Goal: Book appointment/travel/reservation

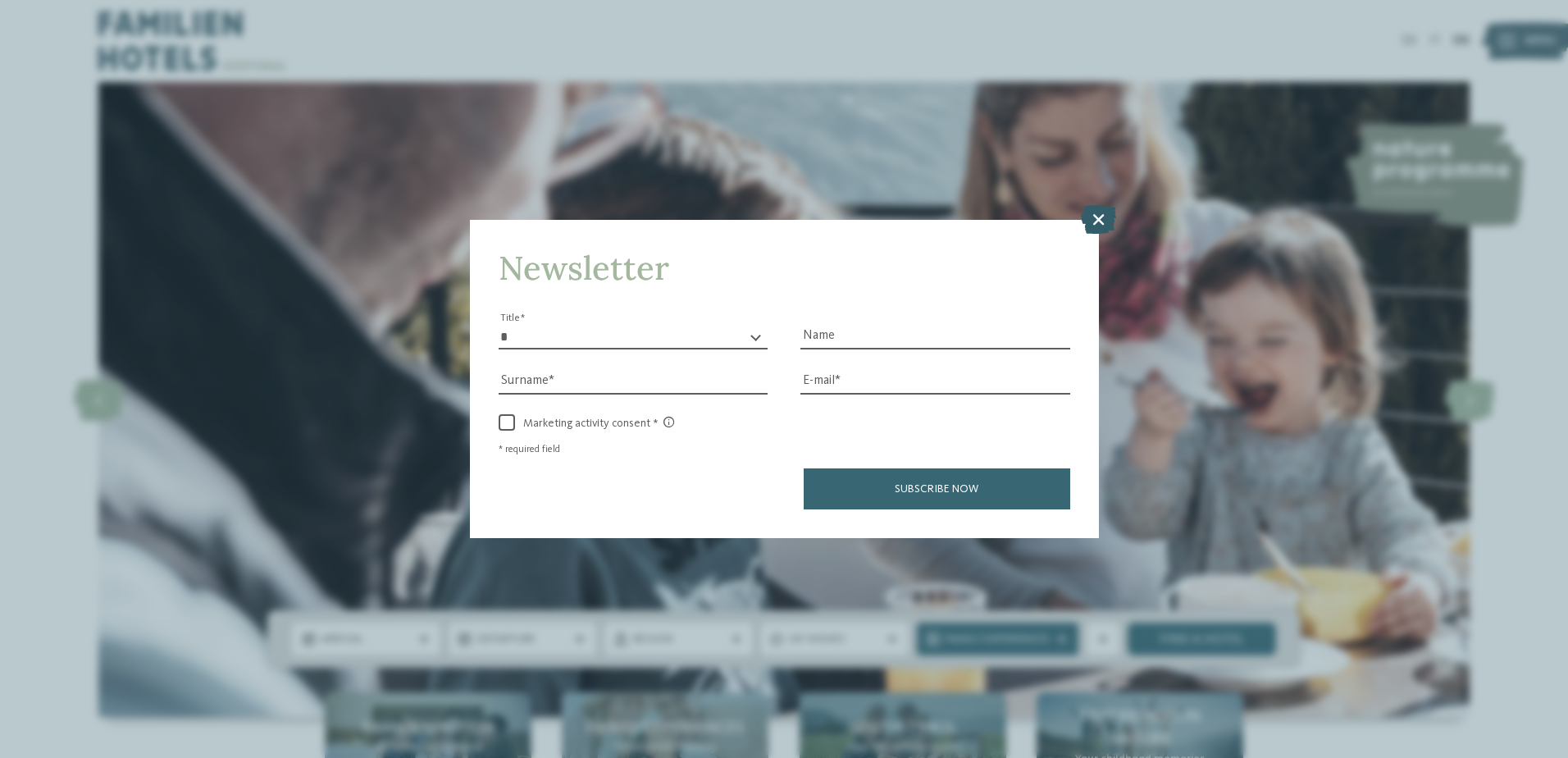
click at [1092, 215] on icon at bounding box center [1099, 218] width 35 height 29
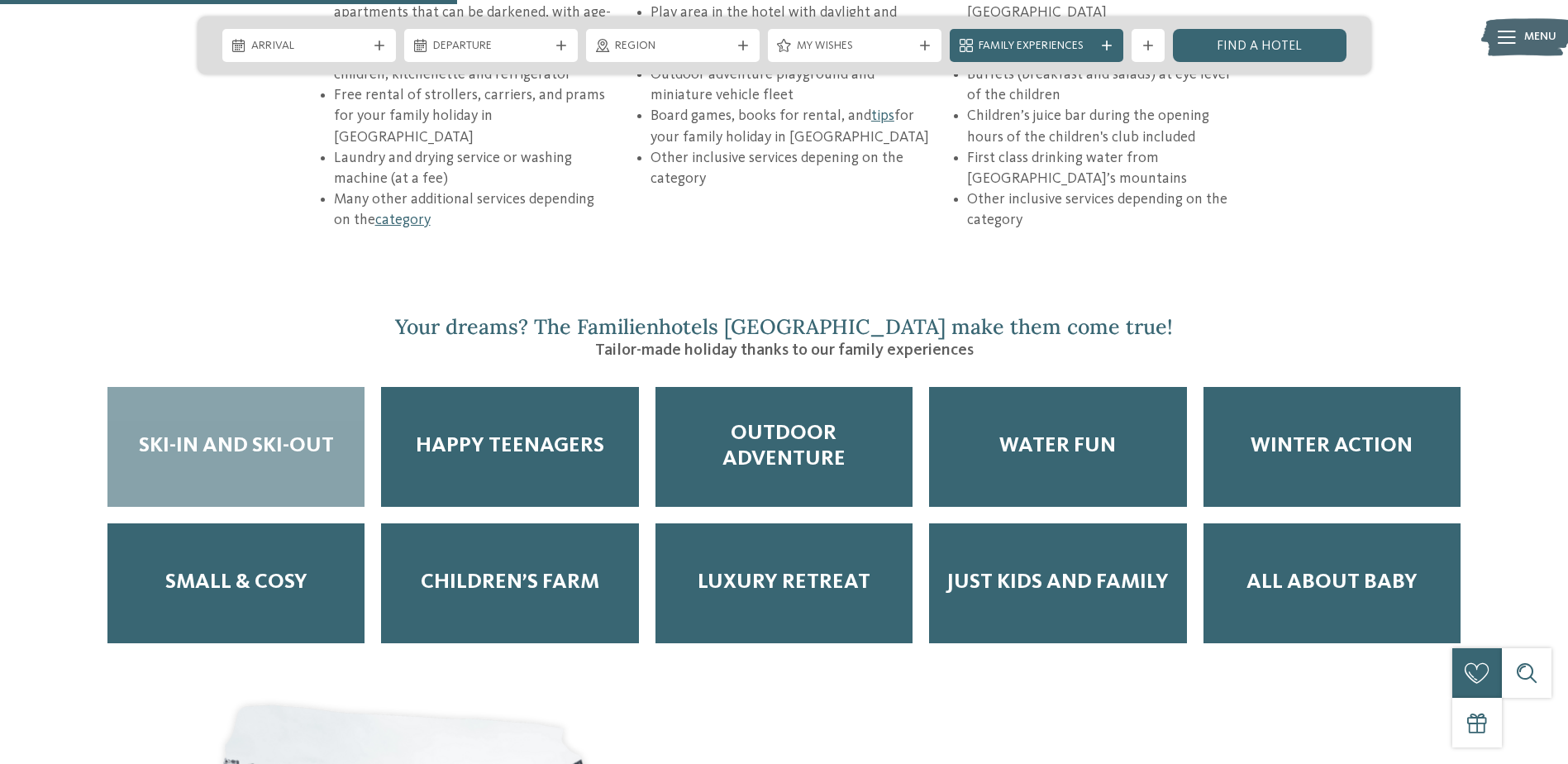
scroll to position [2975, 0]
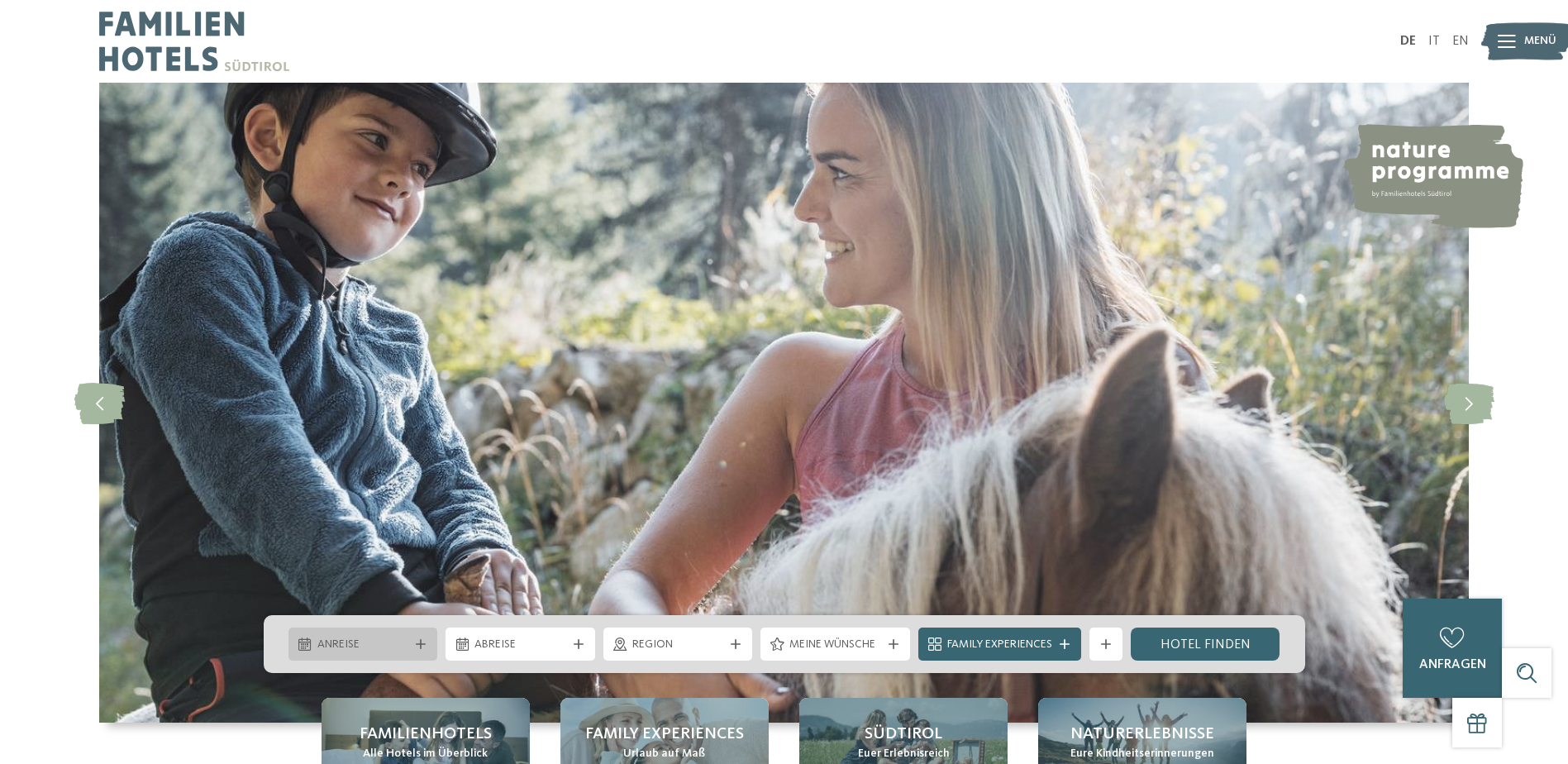
click at [380, 637] on span "Anreise" at bounding box center [363, 645] width 92 height 17
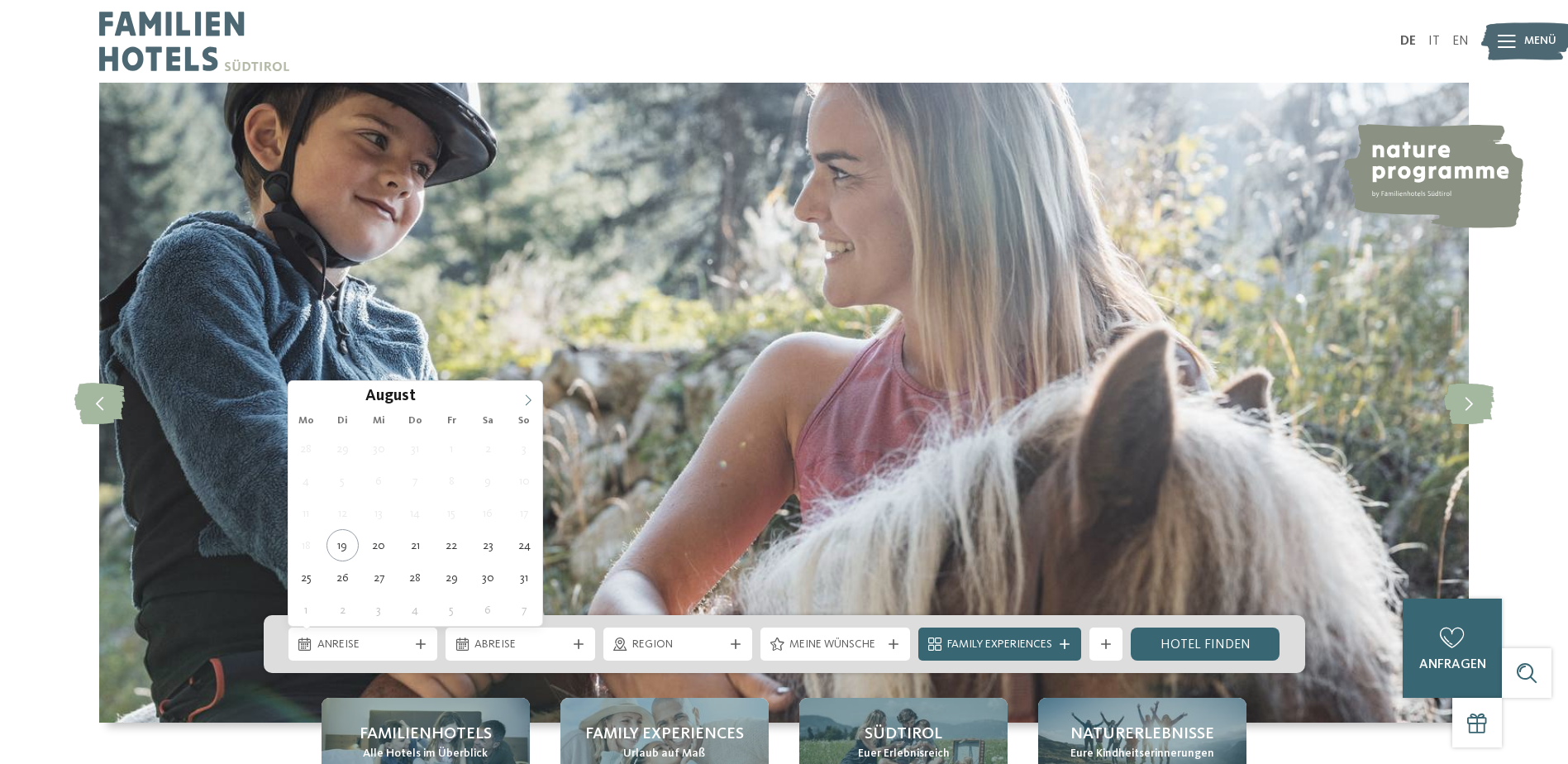
click at [522, 392] on span at bounding box center [528, 395] width 28 height 28
type input "****"
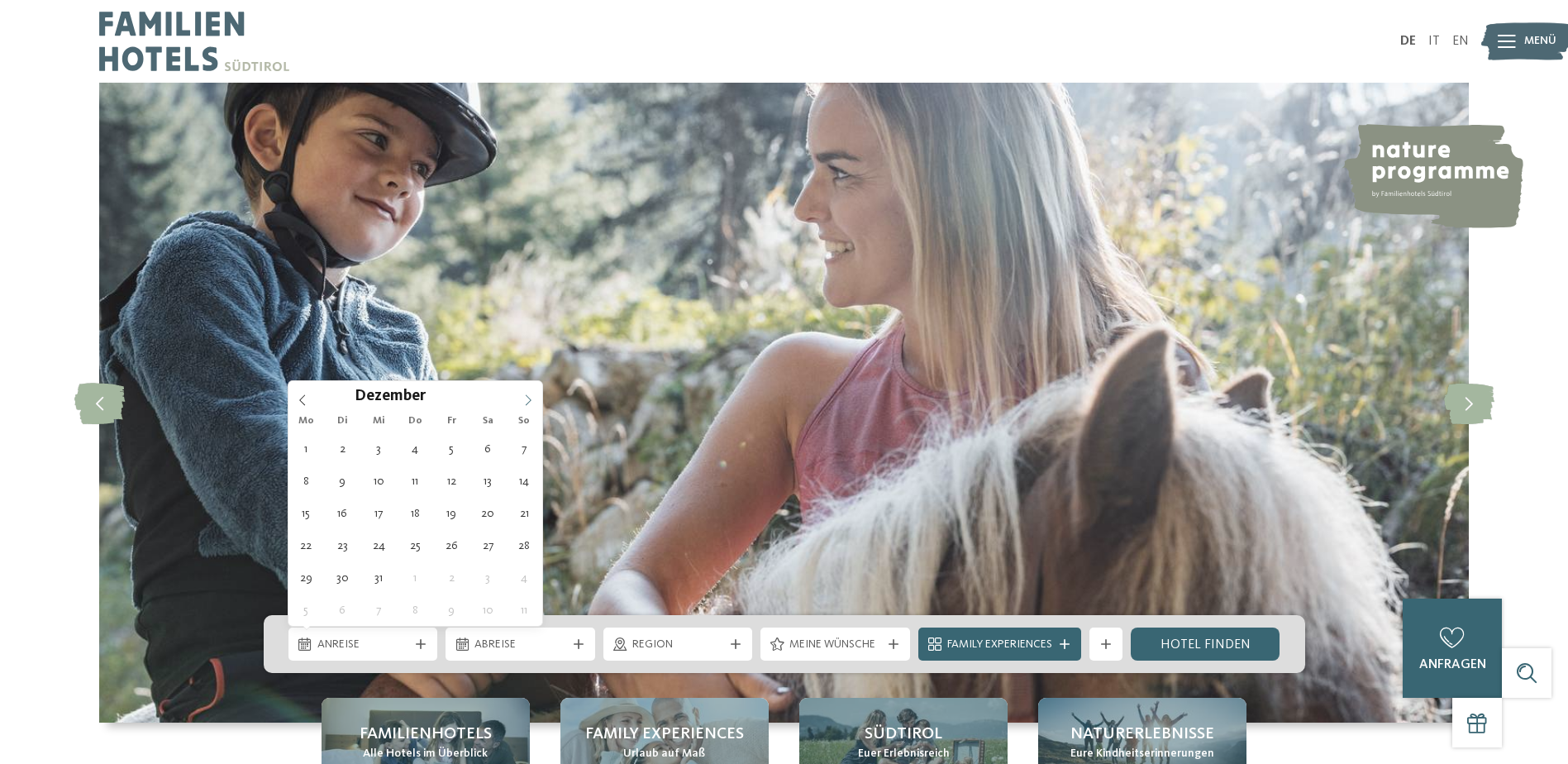
click at [522, 392] on span at bounding box center [528, 395] width 28 height 28
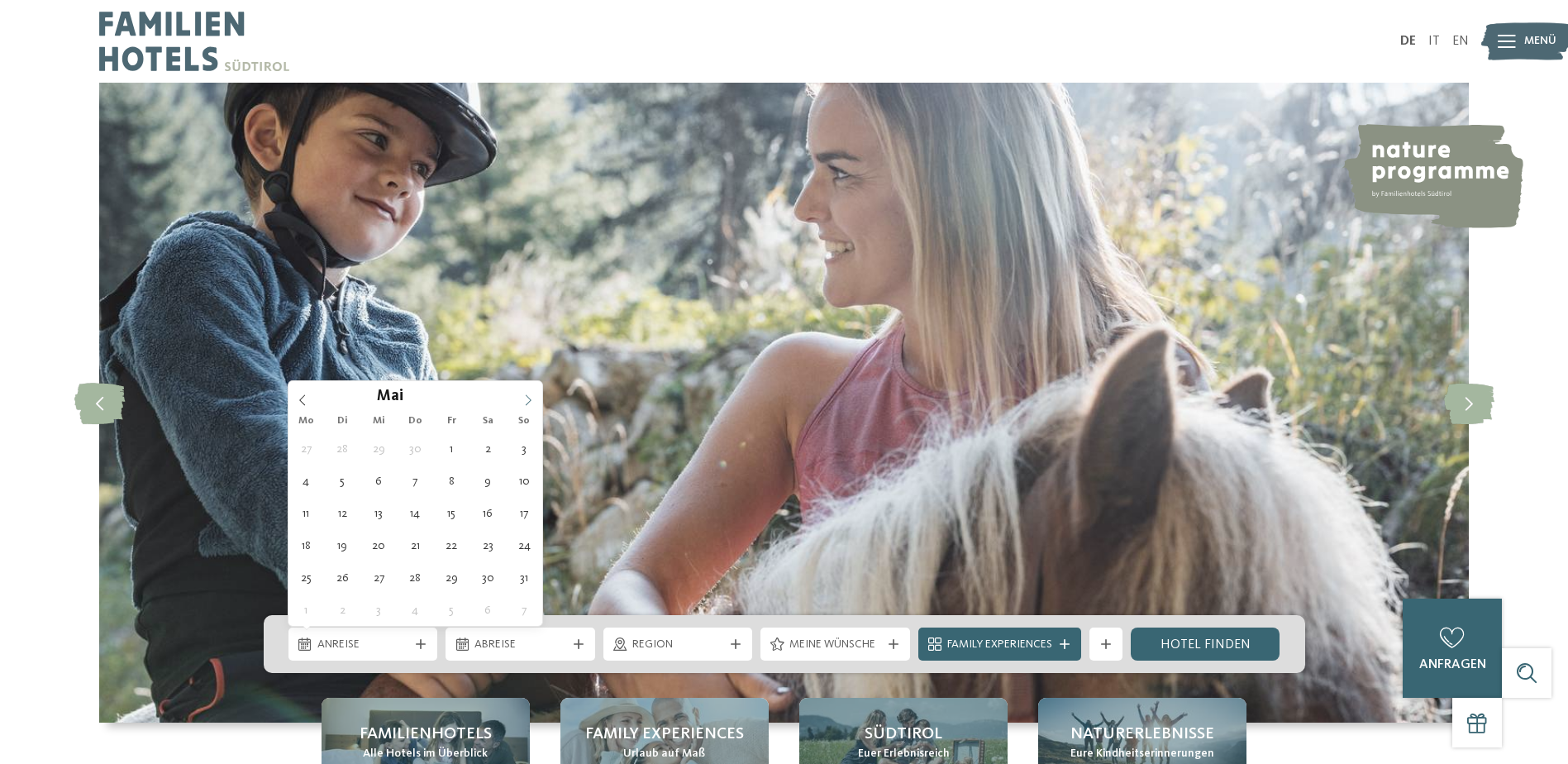
click at [522, 392] on span at bounding box center [528, 395] width 28 height 28
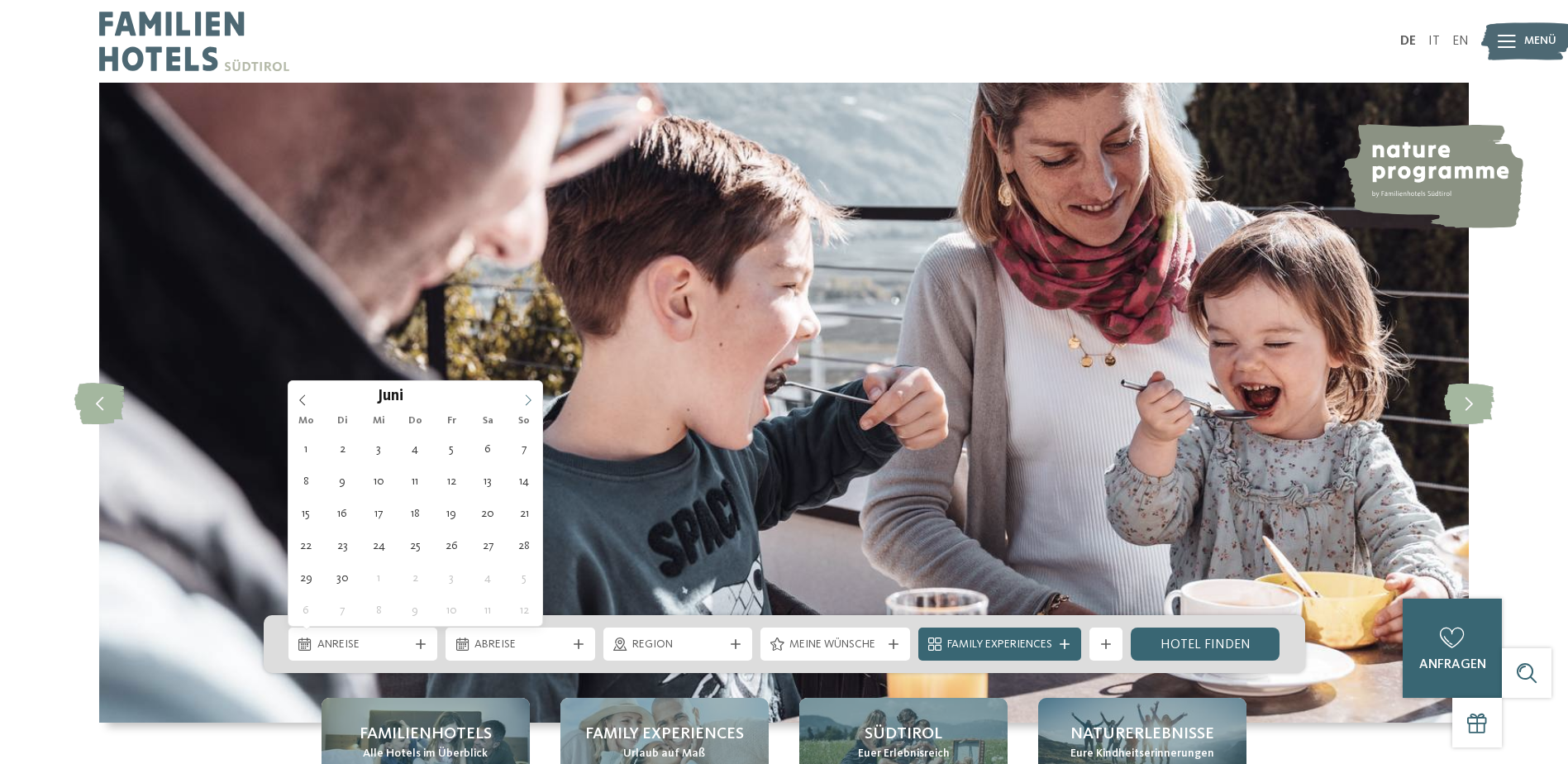
click at [522, 392] on span at bounding box center [528, 395] width 28 height 28
click at [302, 395] on icon at bounding box center [302, 399] width 12 height 12
type div "18.07.2026"
type input "****"
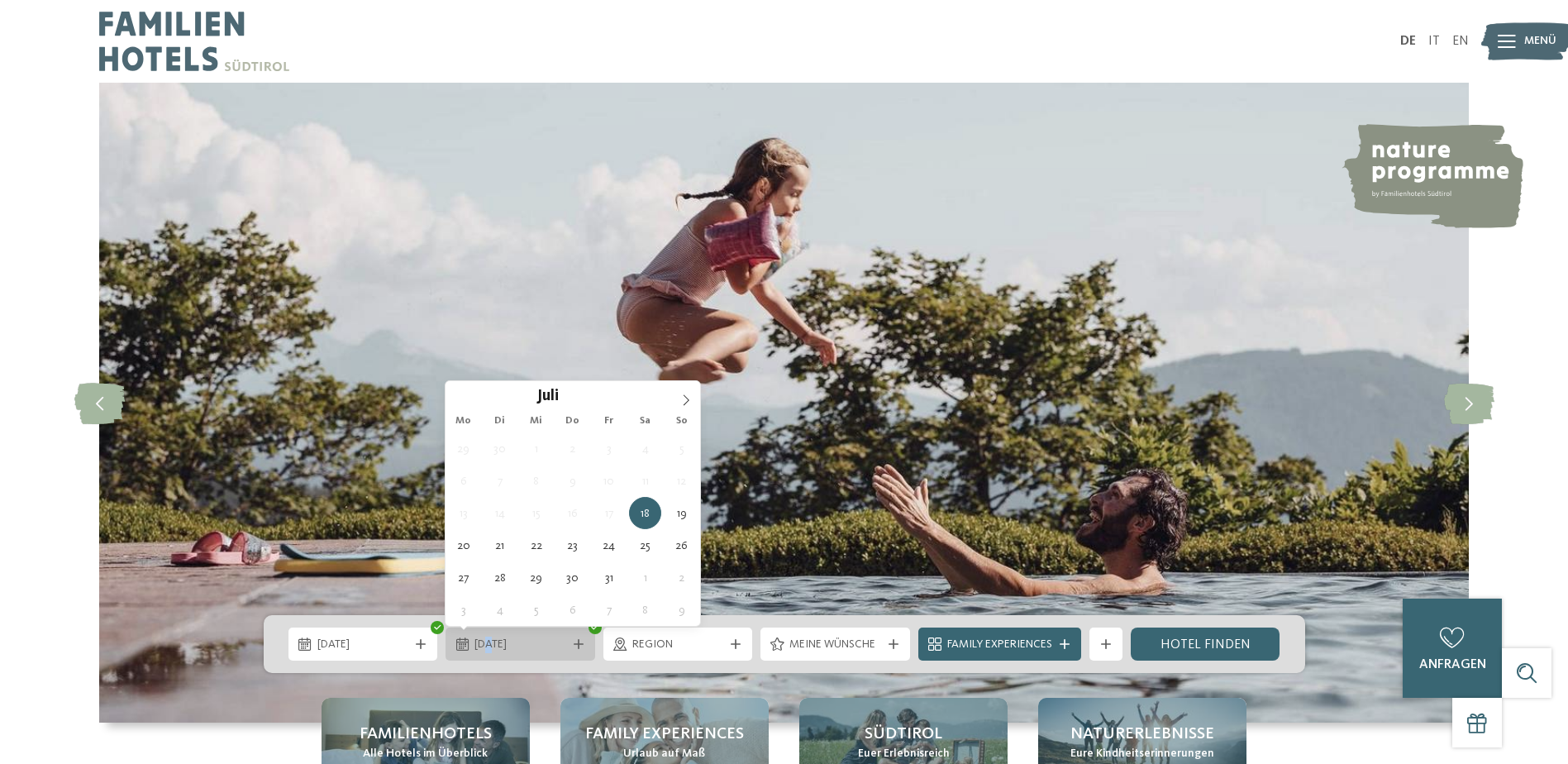
click at [485, 642] on span "18.07.2026" at bounding box center [519, 645] width 92 height 17
drag, startPoint x: 485, startPoint y: 642, endPoint x: 673, endPoint y: 551, distance: 208.9
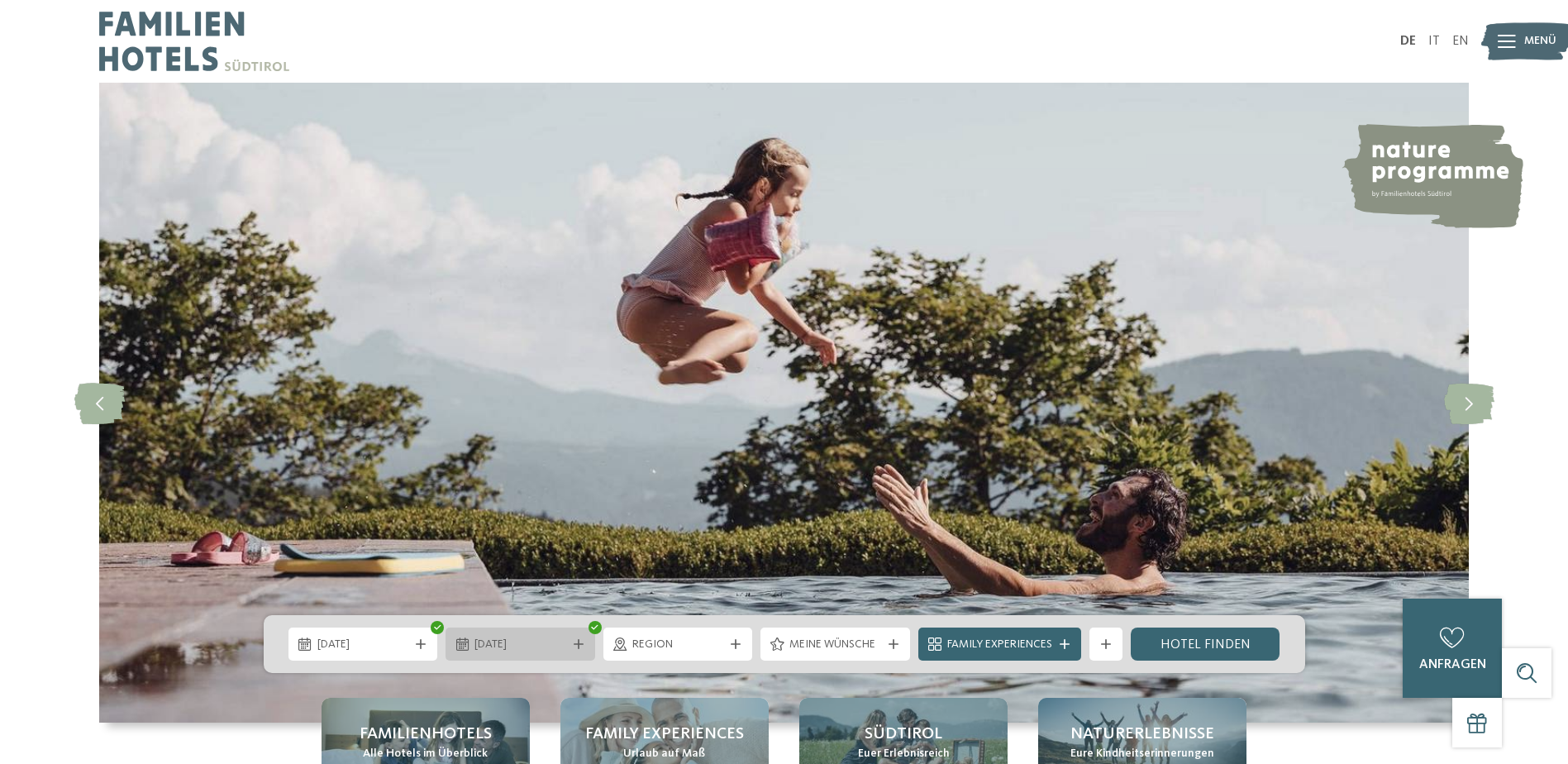
click at [524, 627] on div "26.07.2026" at bounding box center [520, 643] width 149 height 33
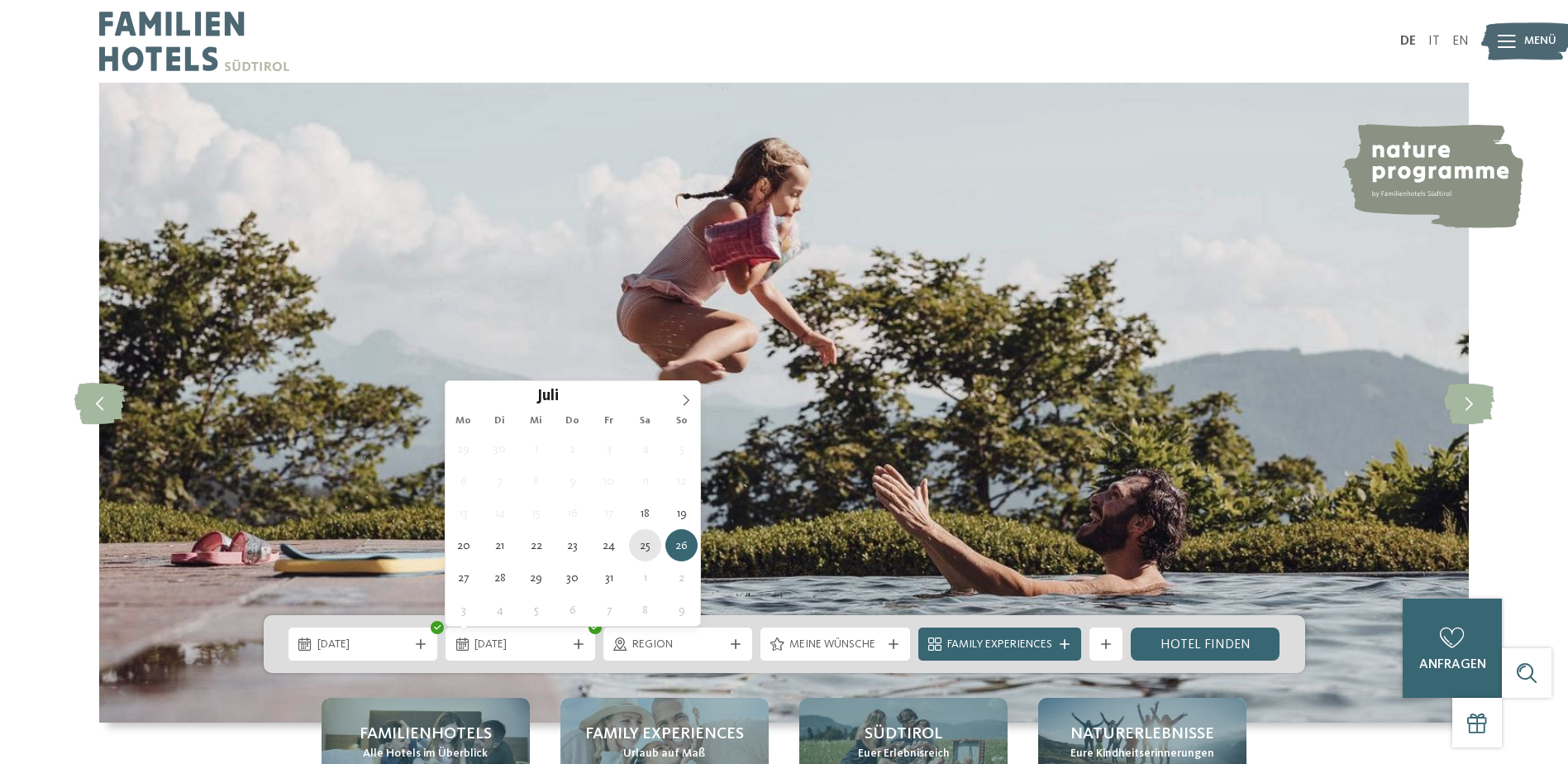
type div "25.07.2026"
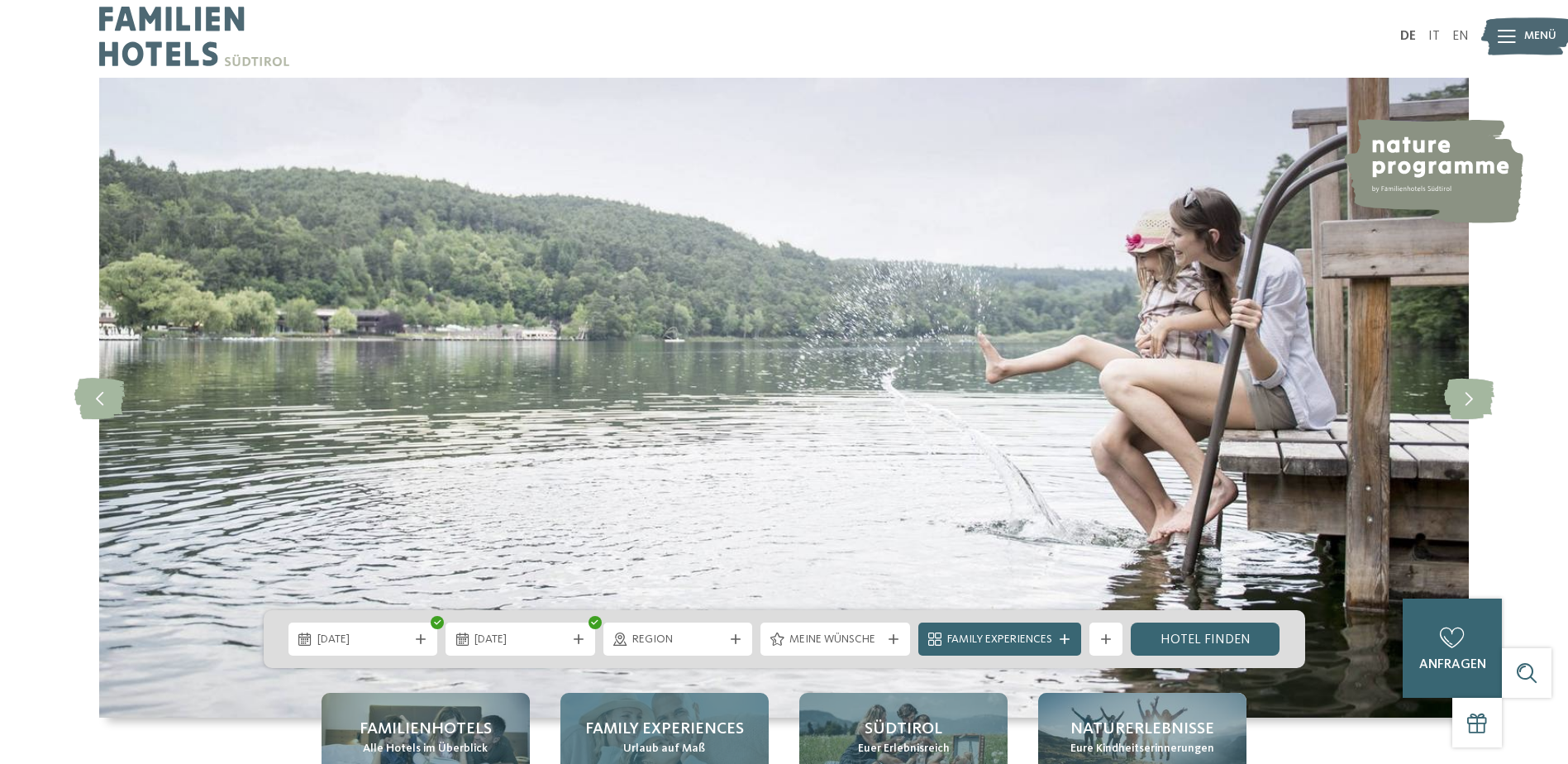
scroll to position [165, 0]
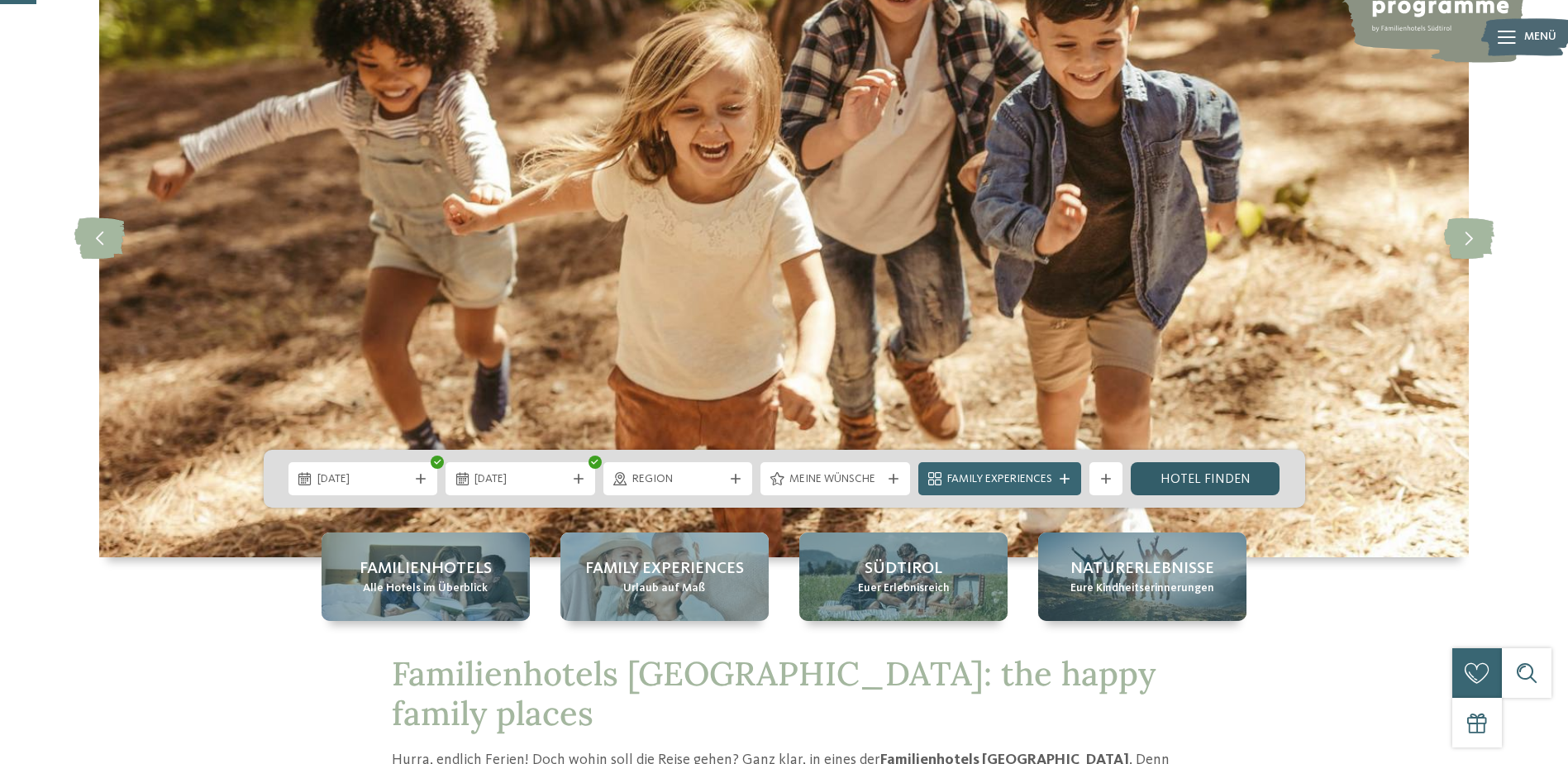
click at [1173, 475] on link "Hotel finden" at bounding box center [1205, 478] width 149 height 33
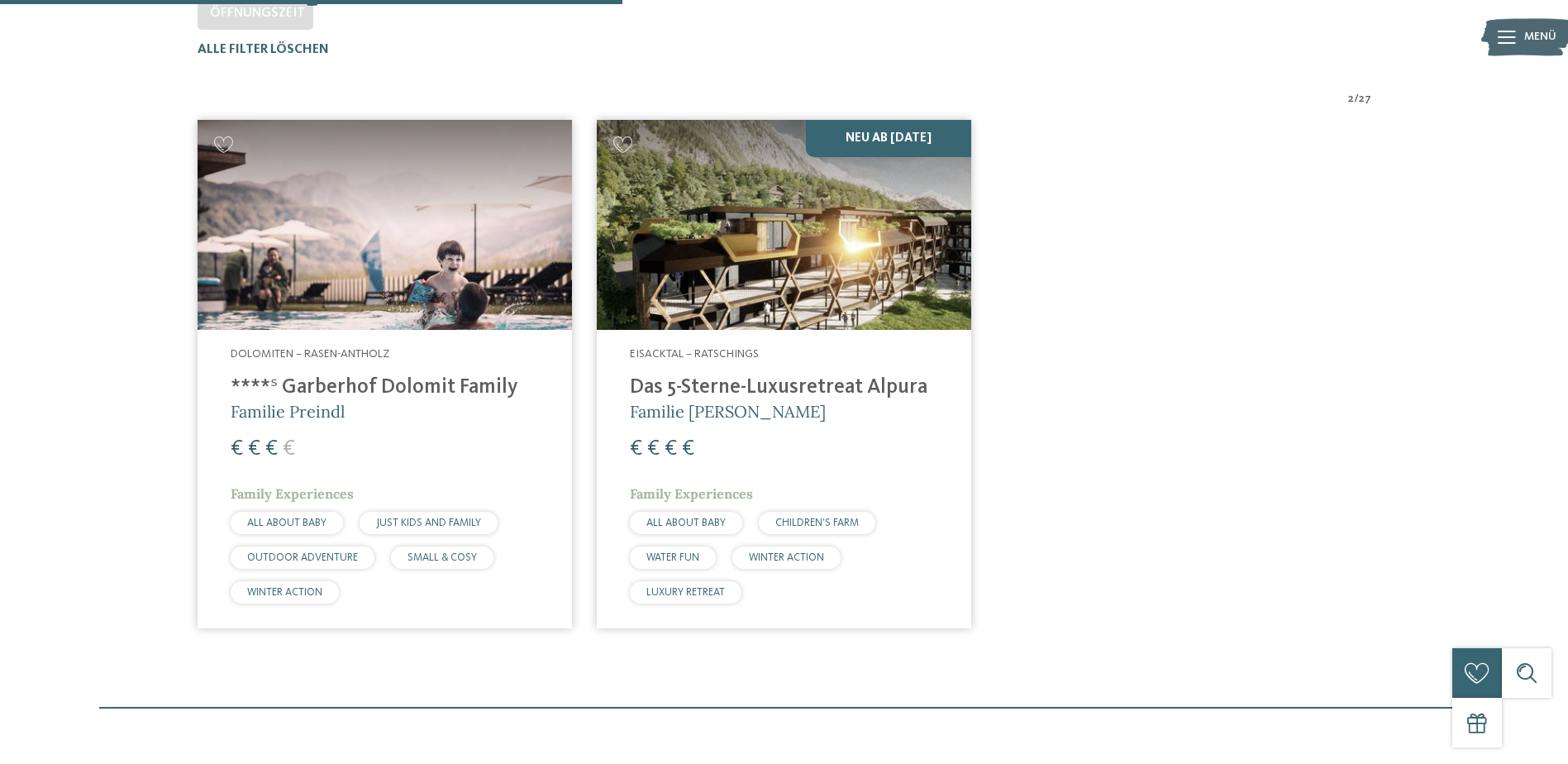
scroll to position [543, 0]
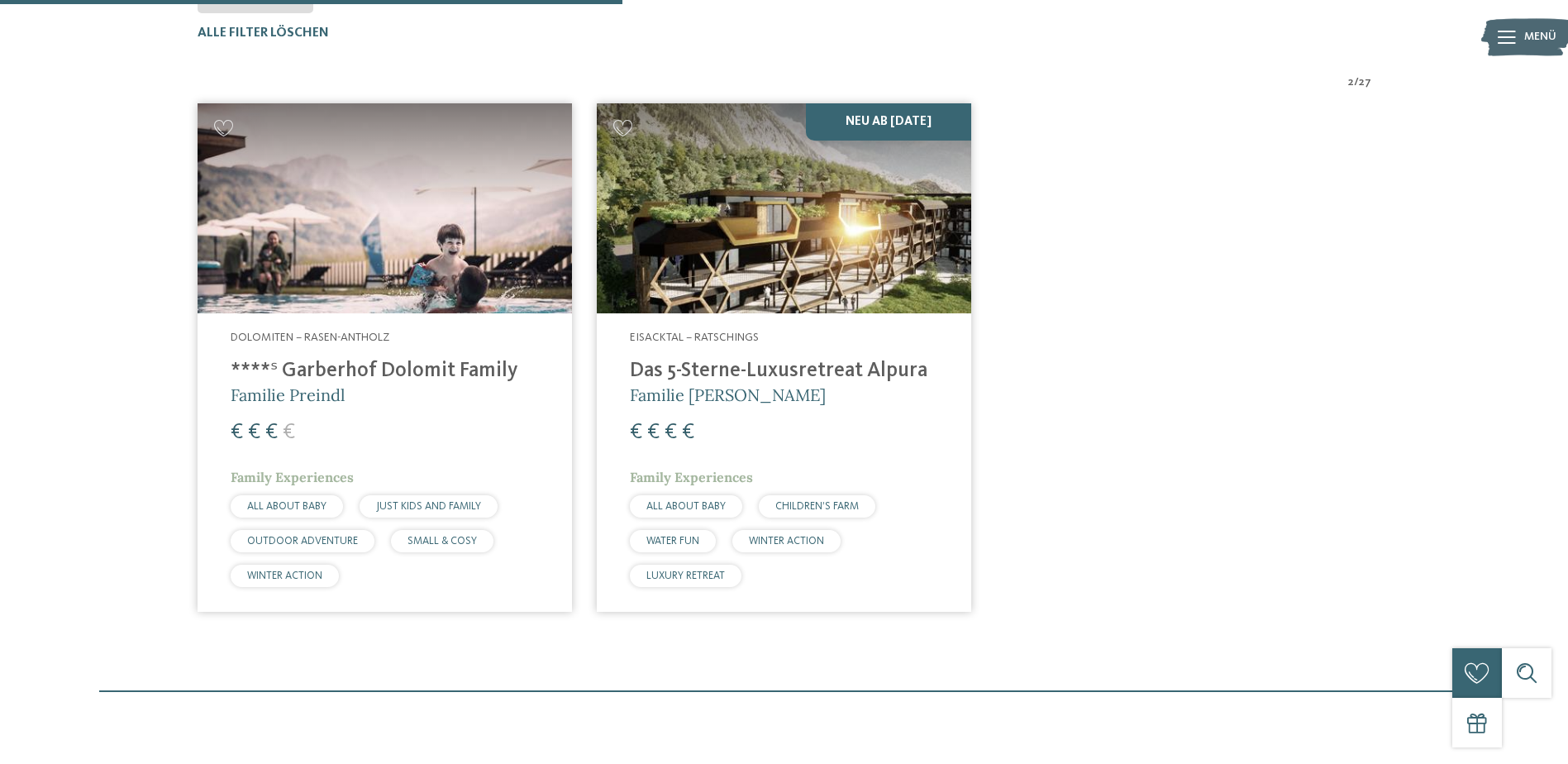
click at [400, 237] on img at bounding box center [384, 208] width 374 height 211
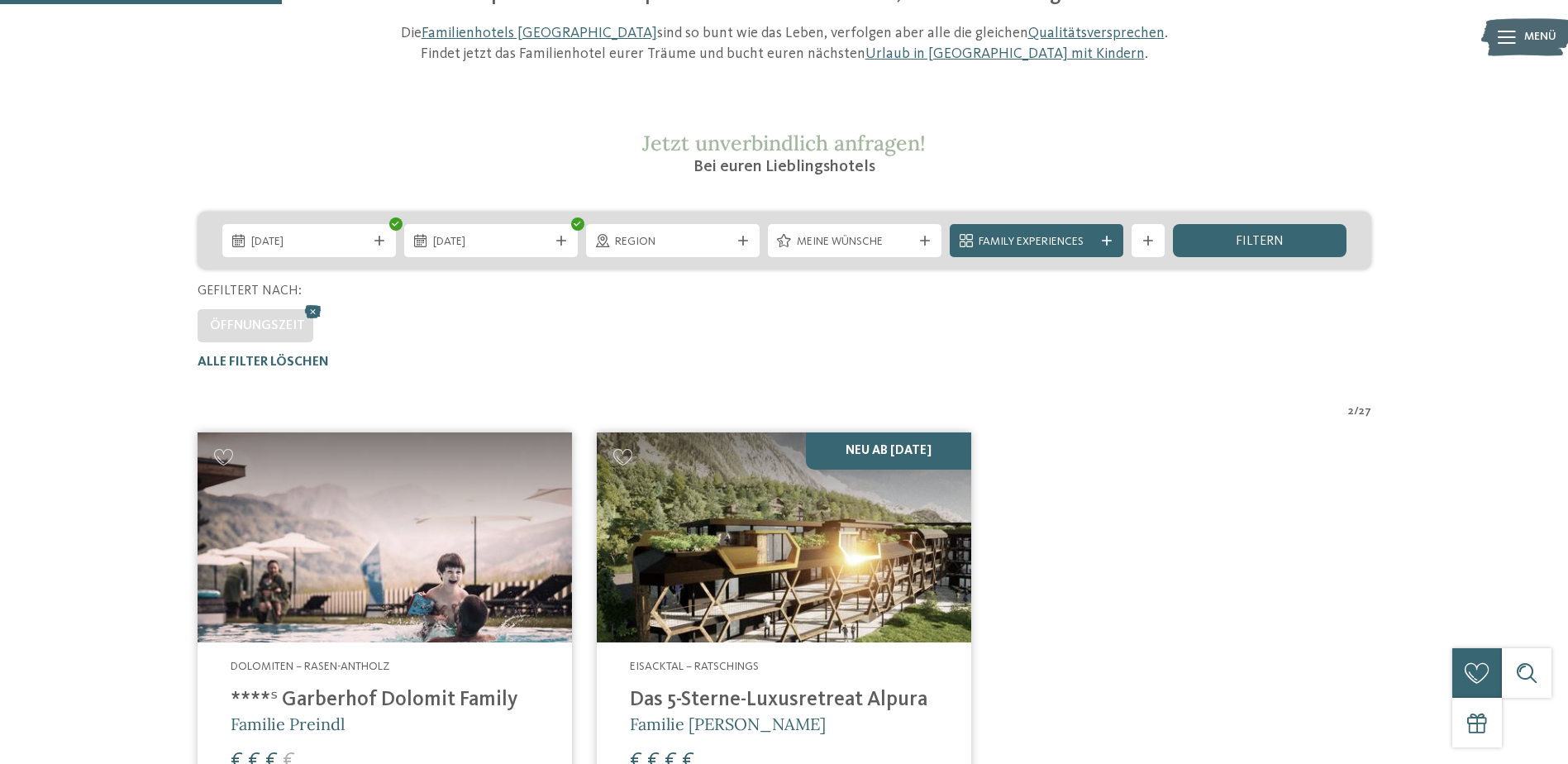
scroll to position [212, 0]
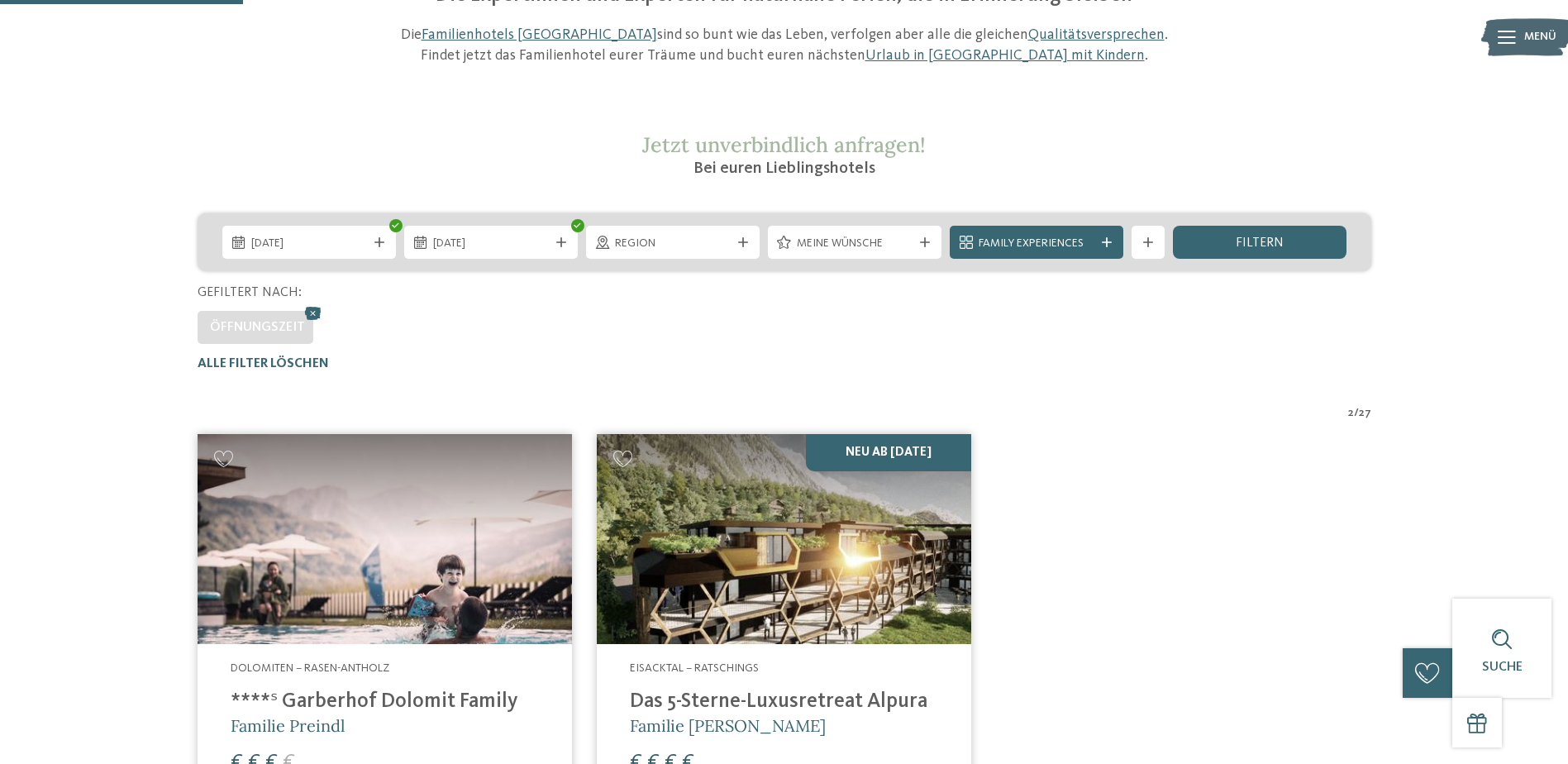
click at [358, 486] on img at bounding box center [384, 539] width 374 height 211
click at [310, 316] on icon at bounding box center [313, 313] width 25 height 21
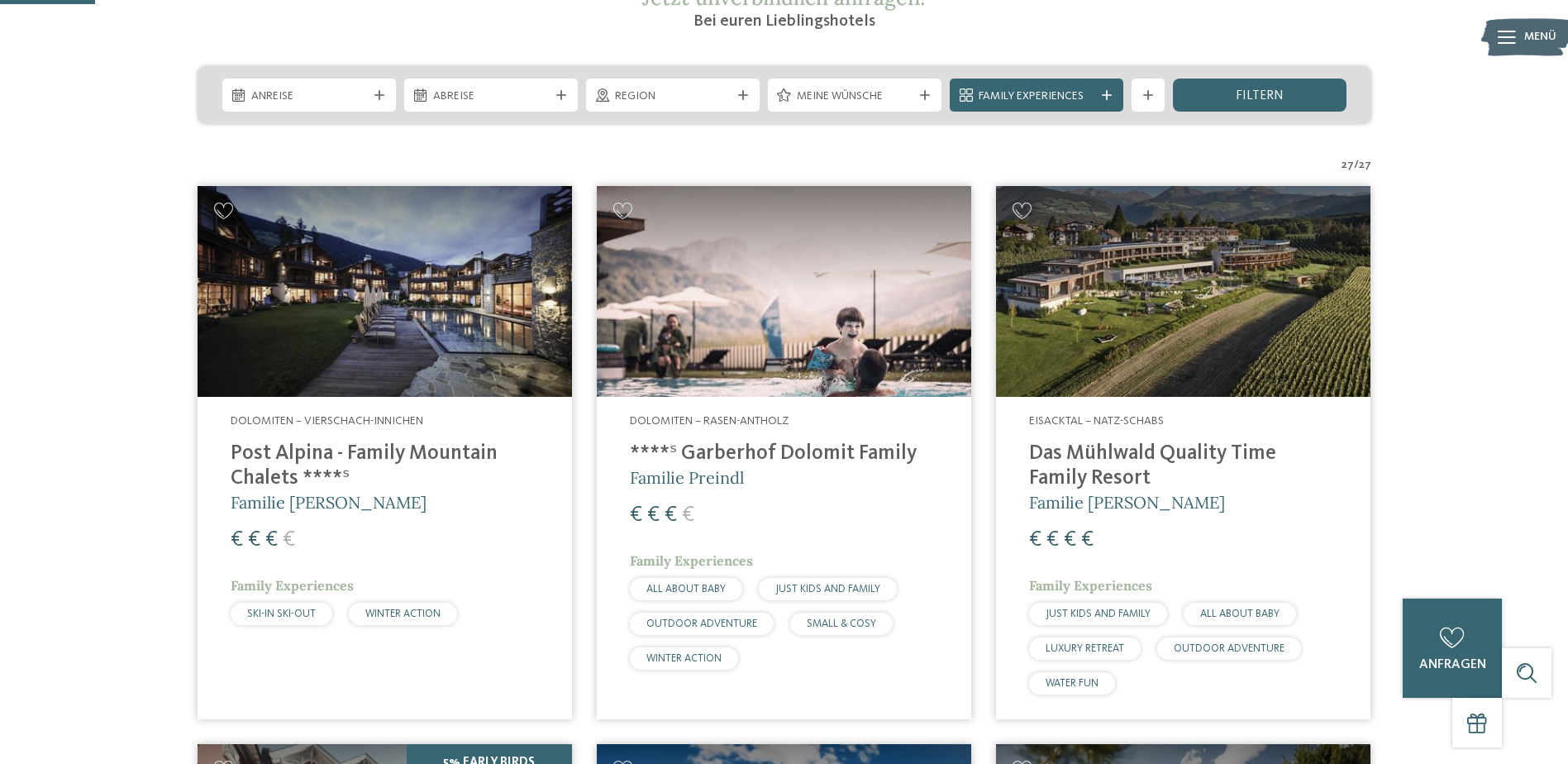
scroll to position [276, 0]
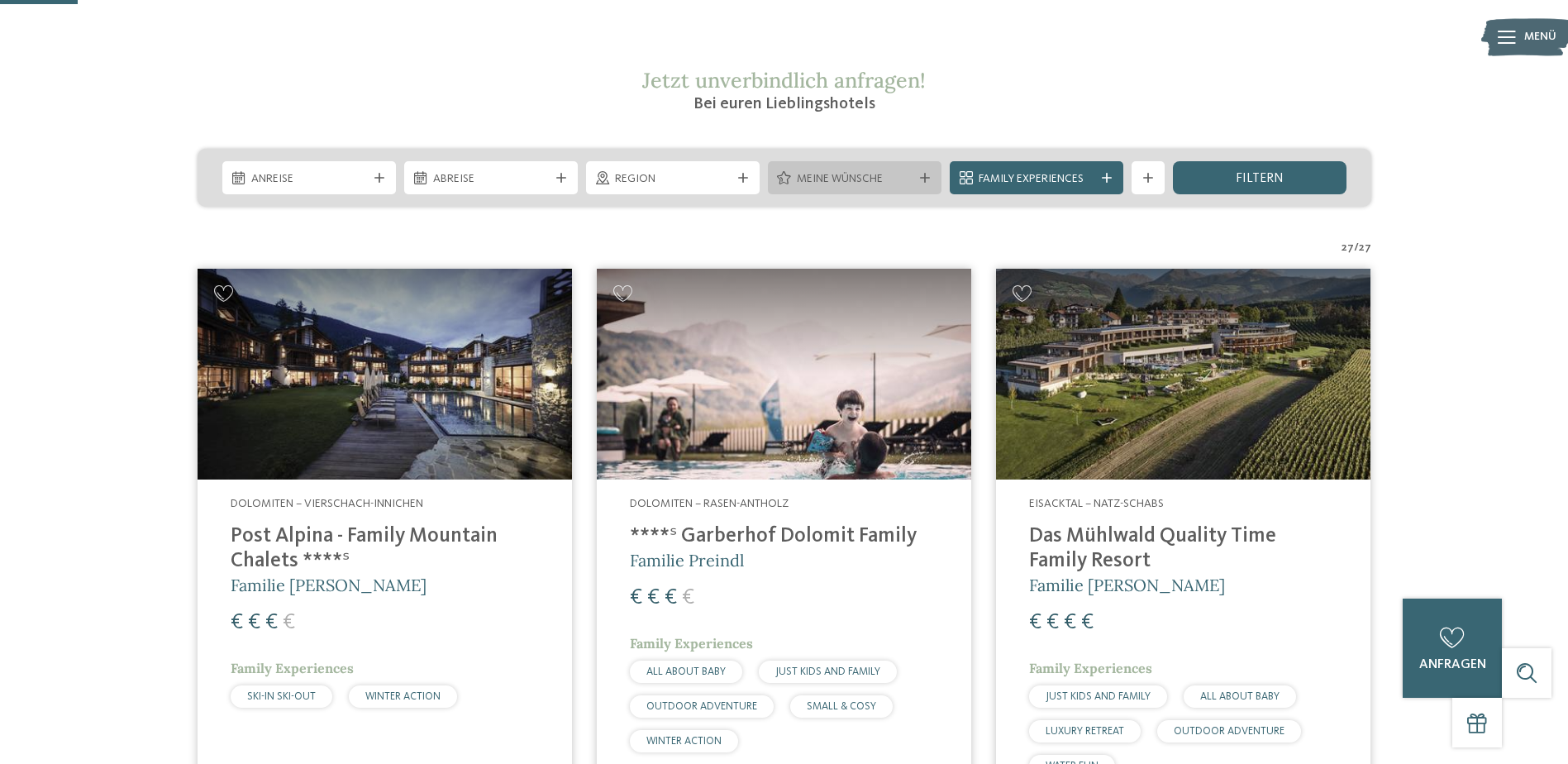
click at [853, 178] on span "Meine Wünsche" at bounding box center [855, 179] width 116 height 17
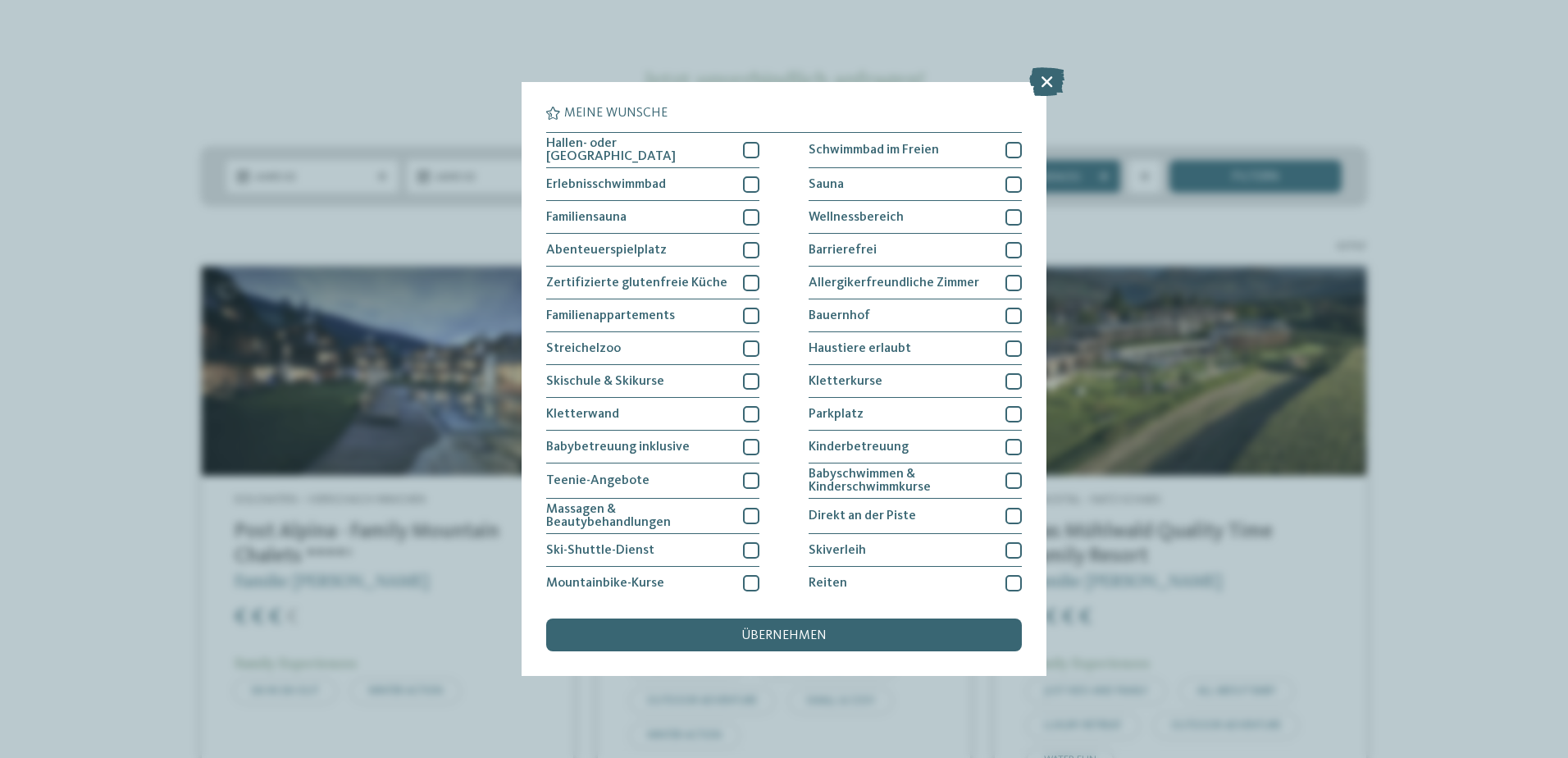
click at [1189, 215] on div "Meine Wünsche Hallen- oder Schleusenbad Schwimmbad im Freien" at bounding box center [784, 379] width 1568 height 758
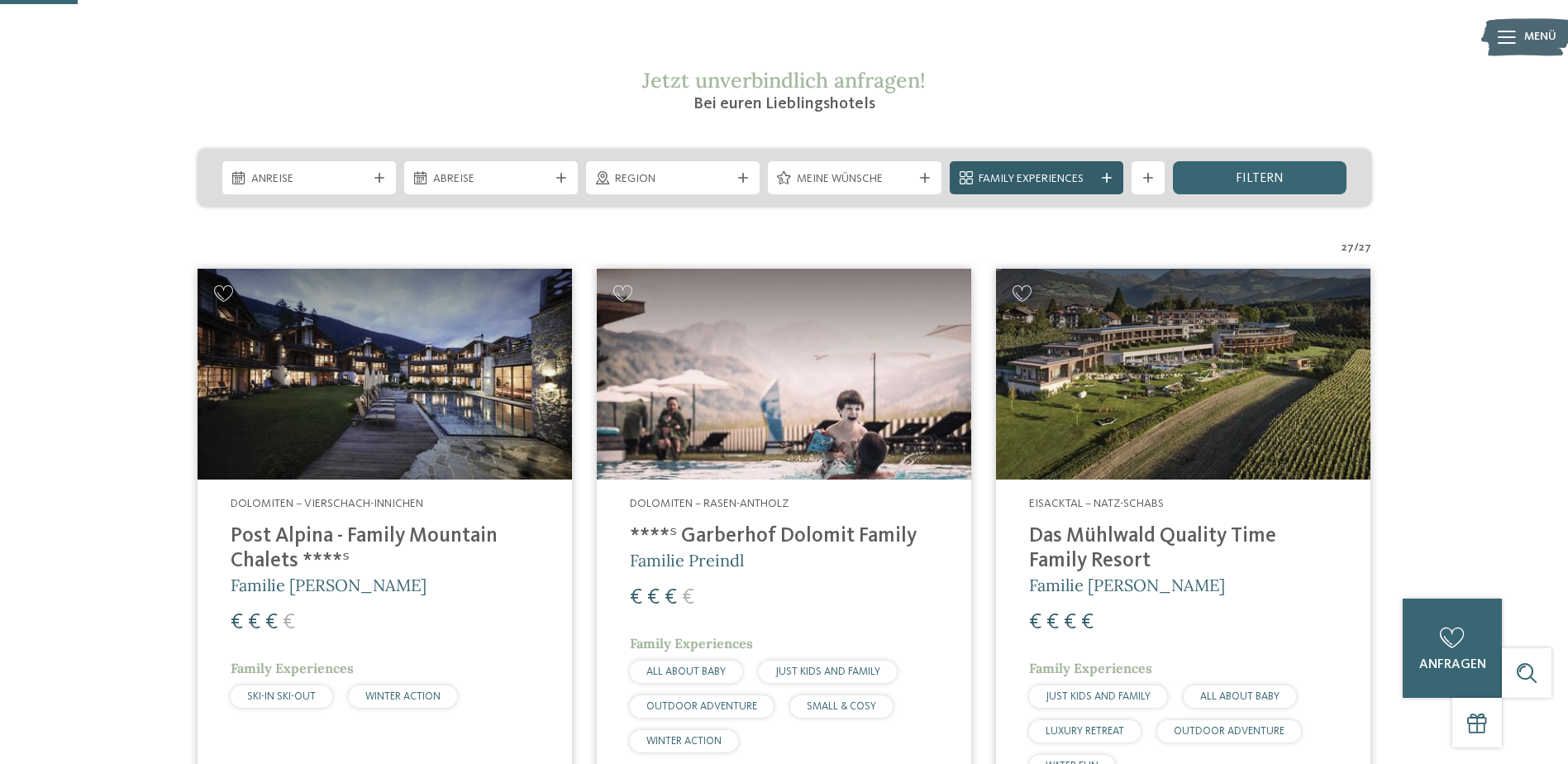
click at [1084, 189] on div "Family Experiences" at bounding box center [1036, 177] width 173 height 33
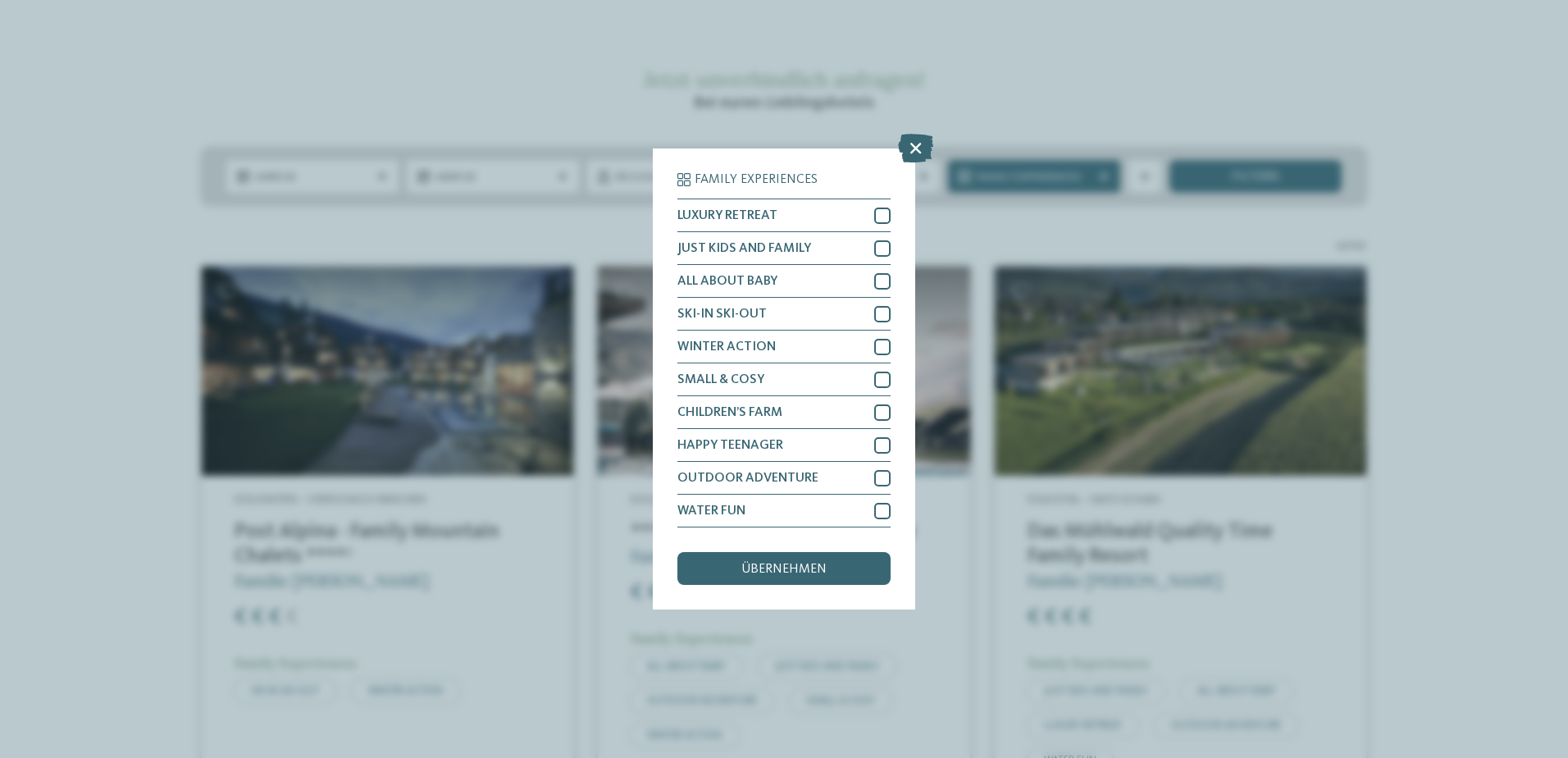
click at [1077, 226] on div "Family Experiences LUXURY RETREAT JUST KIDS AND FAMILY" at bounding box center [784, 379] width 1568 height 758
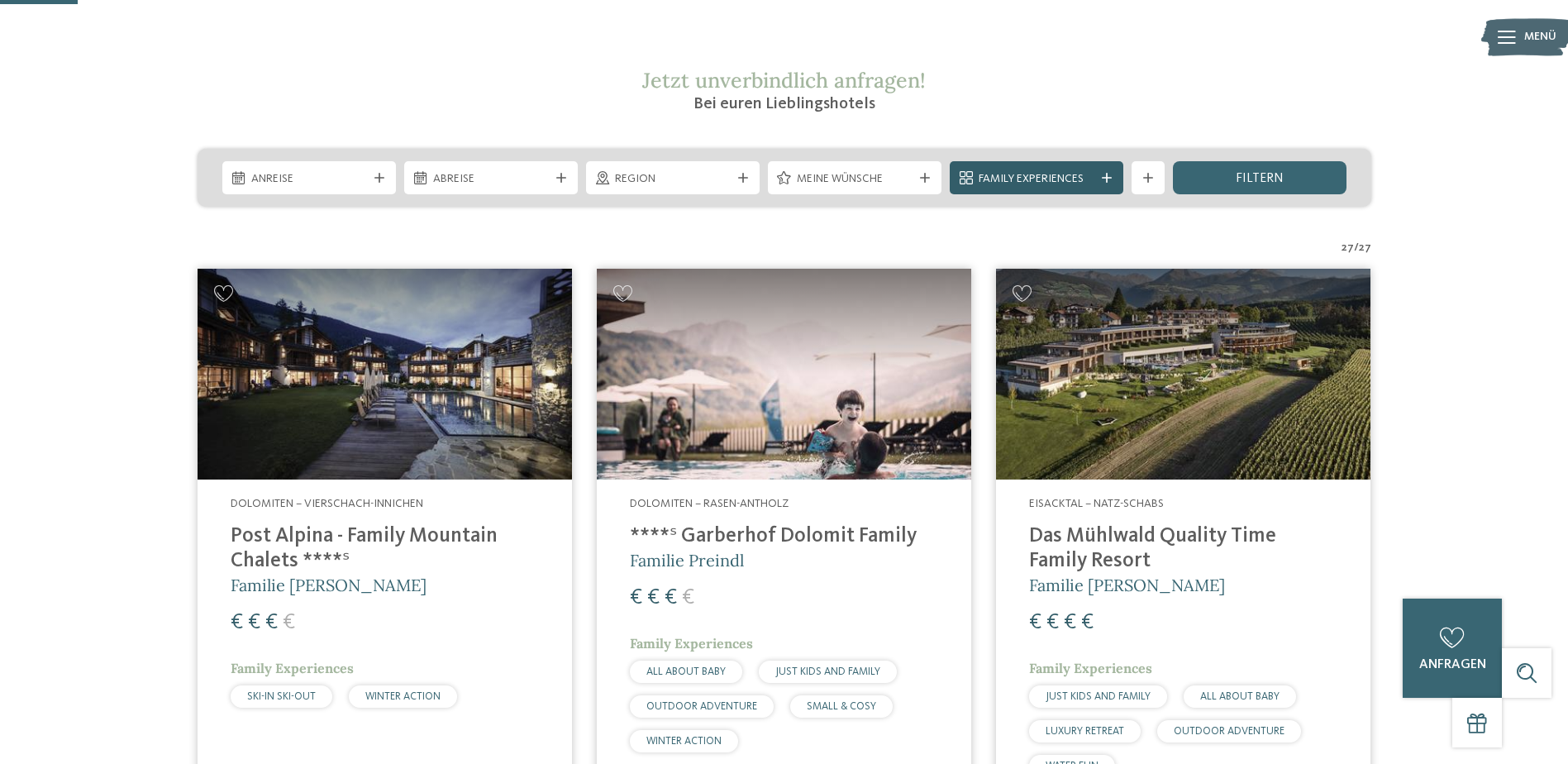
click at [1083, 184] on span "Family Experiences" at bounding box center [1036, 179] width 116 height 17
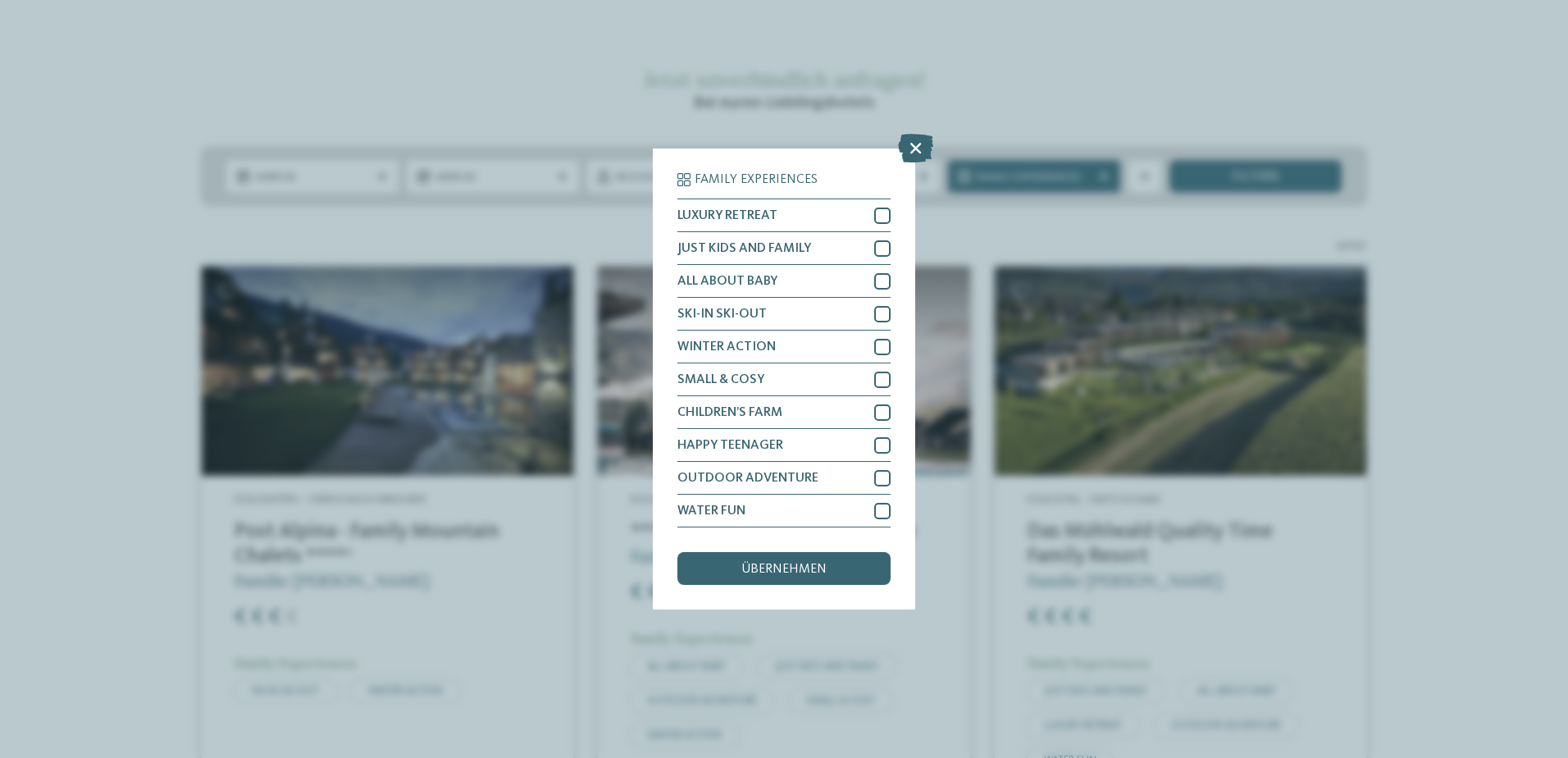
click at [114, 283] on div "Family Experiences LUXURY RETREAT JUST KIDS AND FAMILY" at bounding box center [784, 379] width 1568 height 758
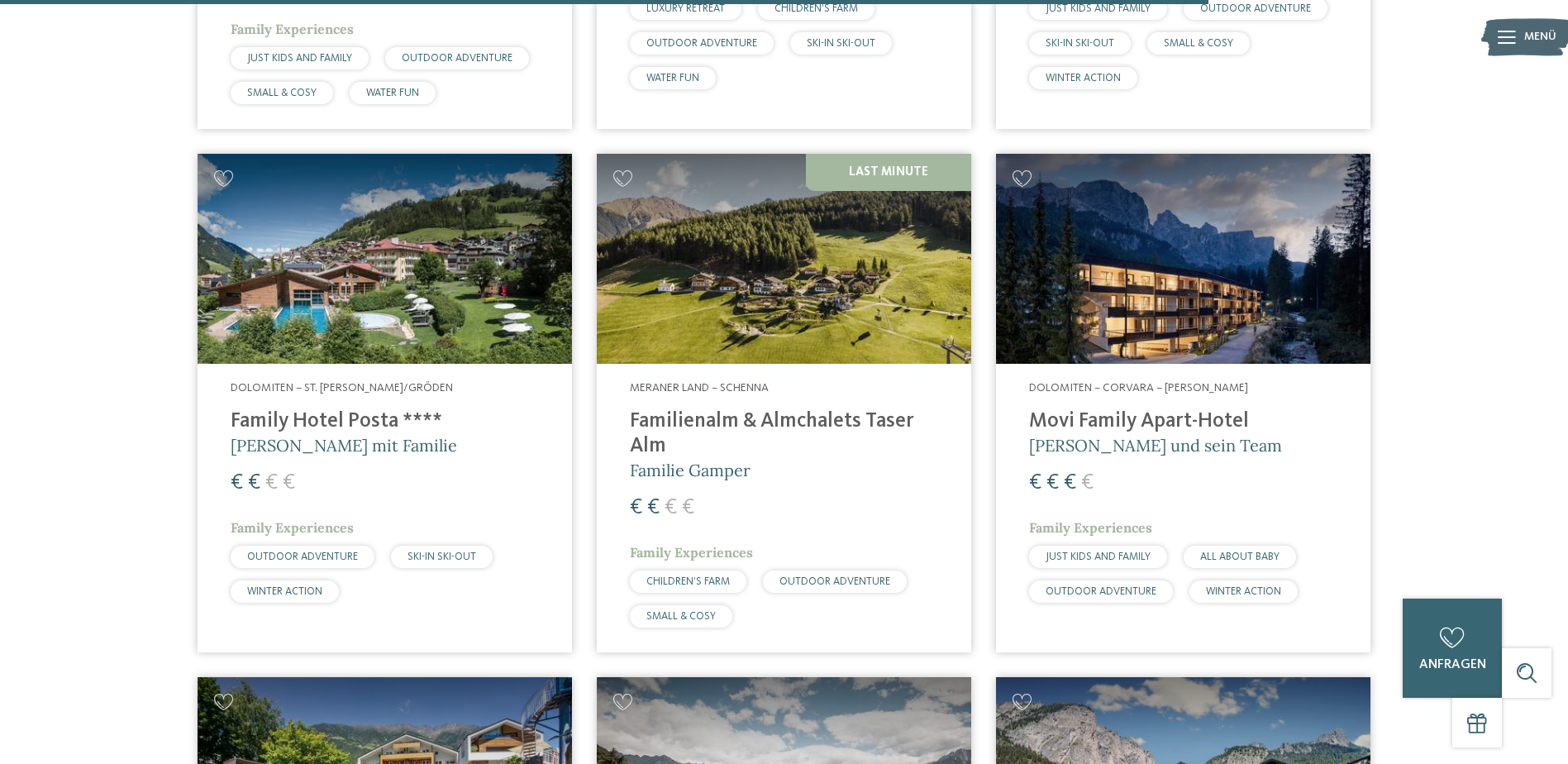
scroll to position [4821, 0]
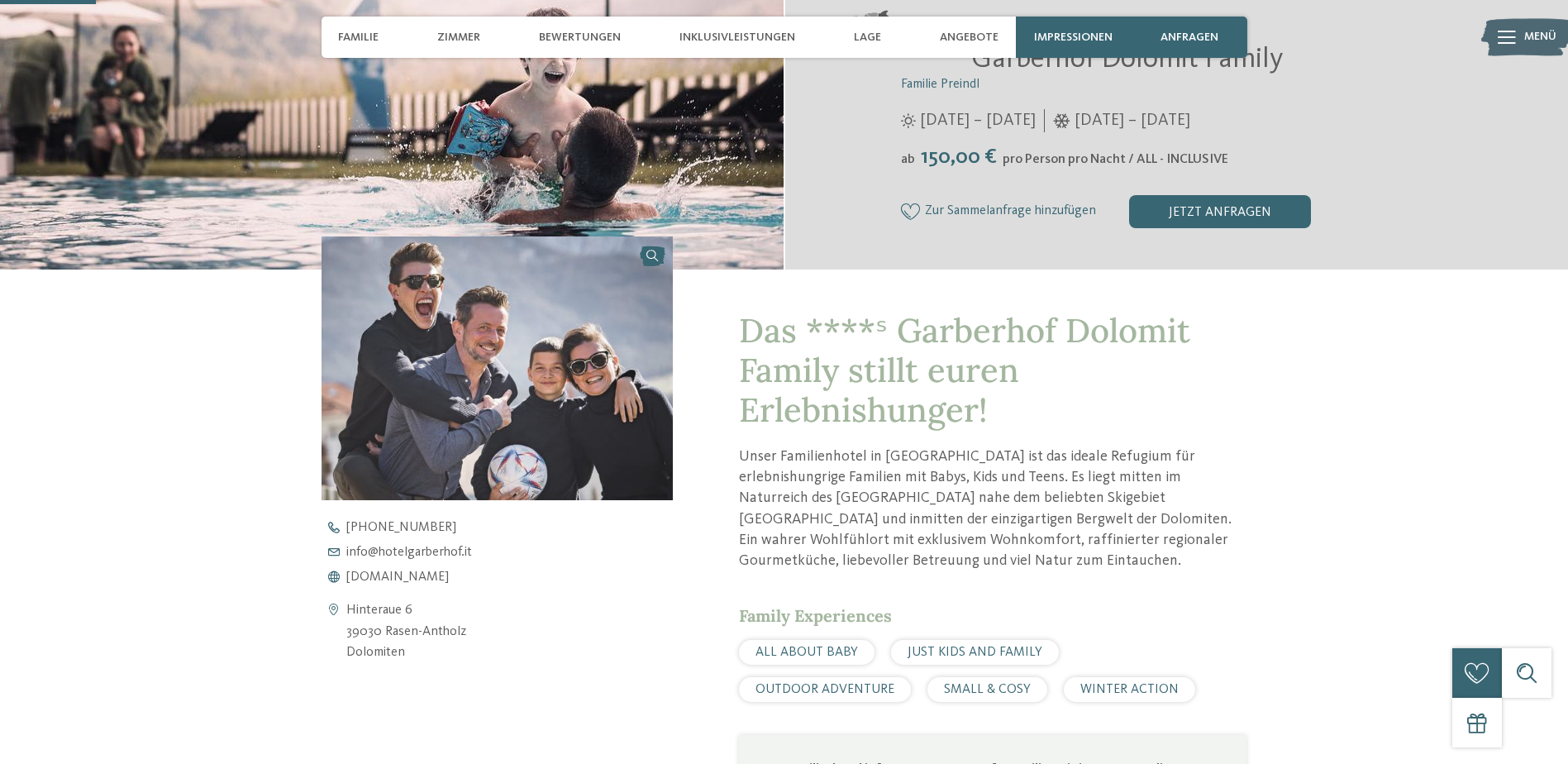
scroll to position [414, 0]
